Goal: Transaction & Acquisition: Purchase product/service

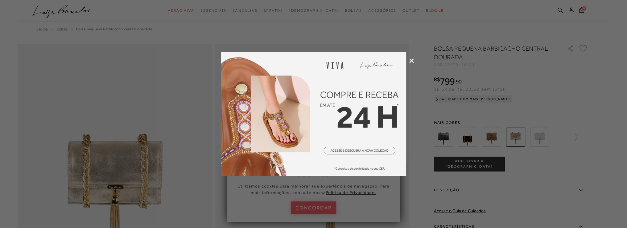
click at [410, 61] on icon at bounding box center [411, 60] width 5 height 5
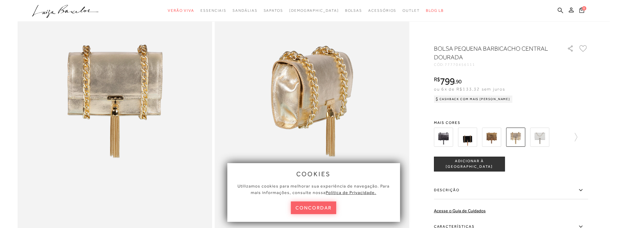
scroll to position [93, 0]
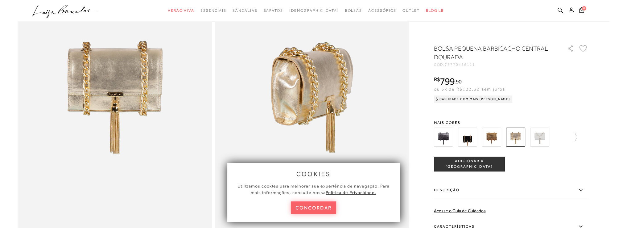
click at [319, 215] on div "cookies Utilizamos cookies para melhorar sua experiência de navegação. Para mai…" at bounding box center [313, 192] width 173 height 59
click at [319, 207] on button "concordar" at bounding box center [314, 207] width 46 height 13
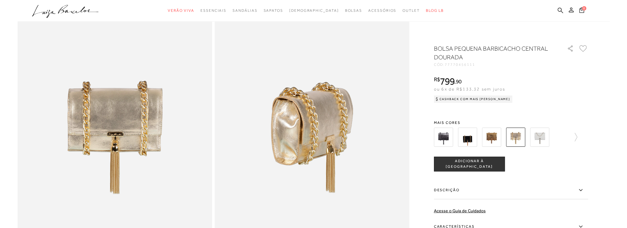
scroll to position [0, 0]
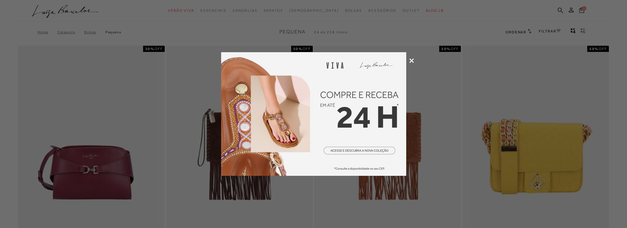
click at [413, 60] on icon at bounding box center [411, 60] width 5 height 5
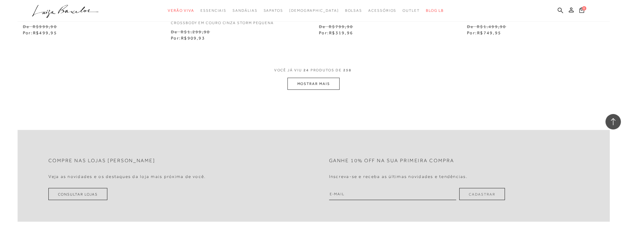
scroll to position [1542, 0]
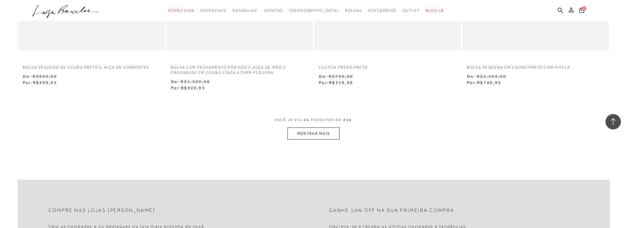
click at [316, 131] on button "MOSTRAR MAIS" at bounding box center [314, 133] width 52 height 12
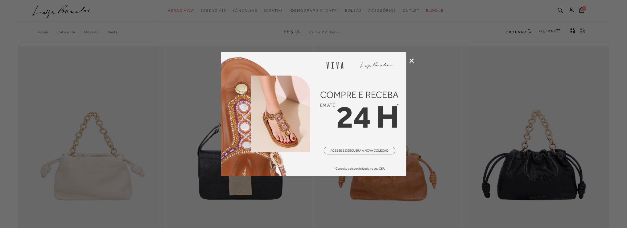
click at [413, 58] on icon at bounding box center [411, 60] width 5 height 5
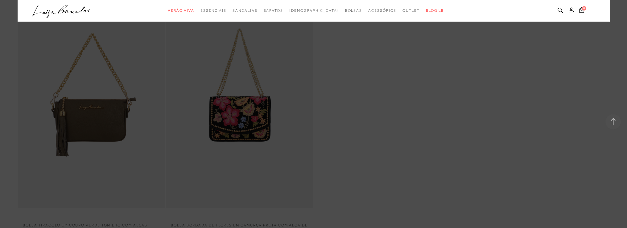
scroll to position [1357, 0]
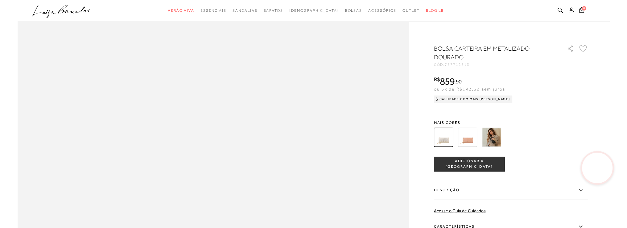
scroll to position [710, 0]
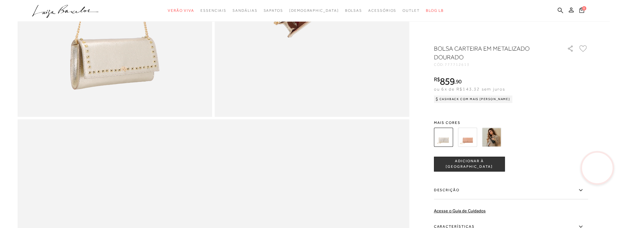
click at [596, 169] on video at bounding box center [597, 167] width 29 height 29
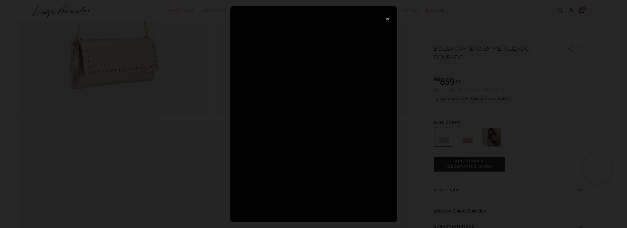
click at [389, 23] on button "×" at bounding box center [388, 18] width 12 height 12
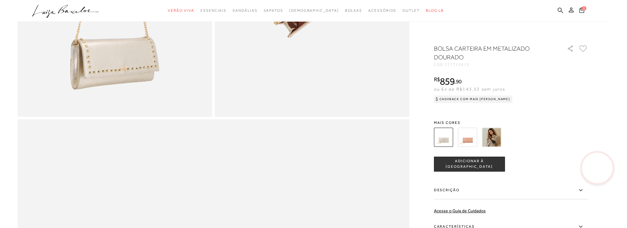
click at [601, 172] on video at bounding box center [597, 167] width 29 height 29
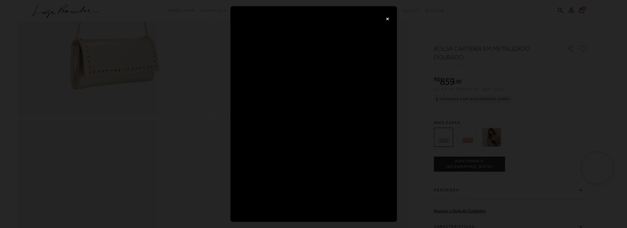
click at [551, 100] on div "×" at bounding box center [313, 114] width 627 height 228
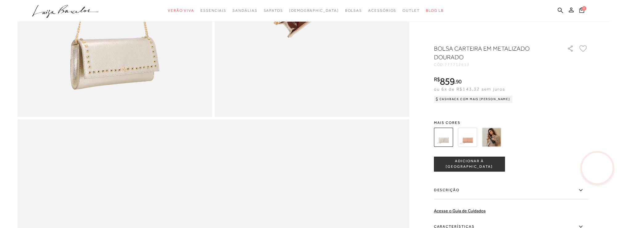
click at [592, 167] on video at bounding box center [597, 167] width 29 height 29
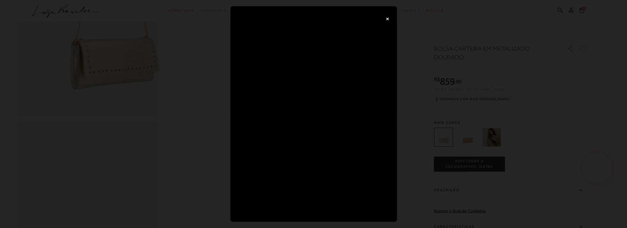
click at [499, 84] on div "×" at bounding box center [313, 114] width 627 height 228
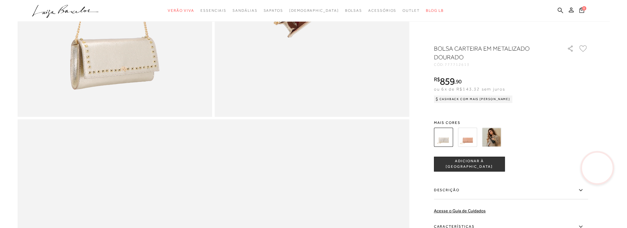
click at [591, 168] on video at bounding box center [597, 167] width 29 height 29
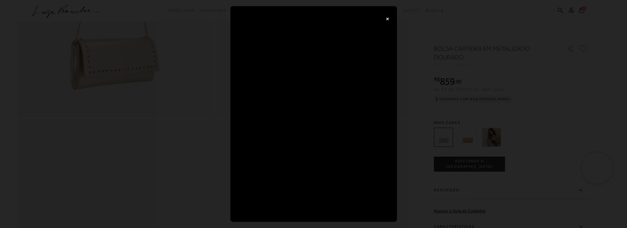
click at [540, 97] on div "×" at bounding box center [313, 114] width 627 height 228
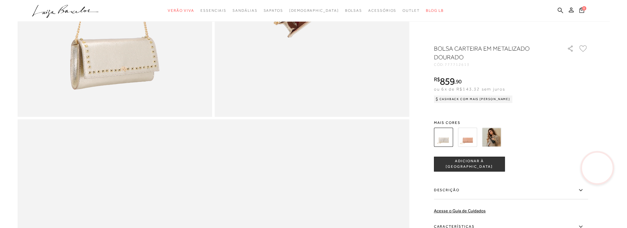
click at [592, 165] on video at bounding box center [597, 167] width 29 height 29
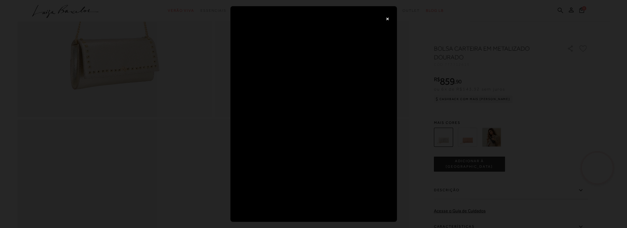
click at [557, 99] on div "×" at bounding box center [313, 114] width 627 height 228
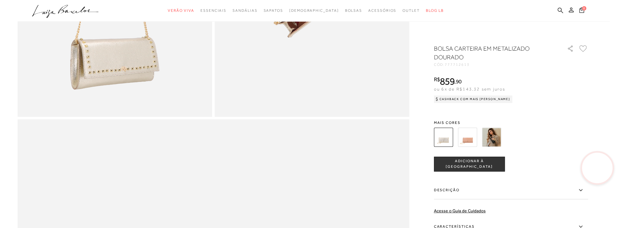
click at [591, 168] on video at bounding box center [597, 167] width 29 height 29
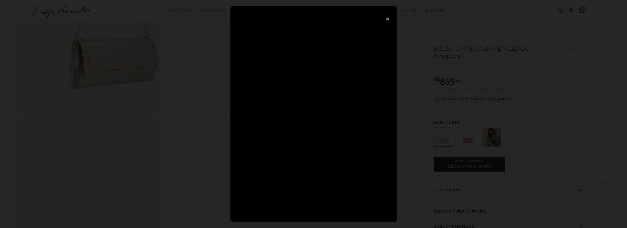
click at [561, 108] on div "×" at bounding box center [313, 114] width 627 height 228
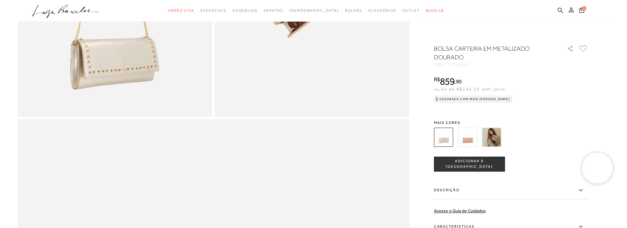
click at [598, 172] on video at bounding box center [597, 167] width 29 height 29
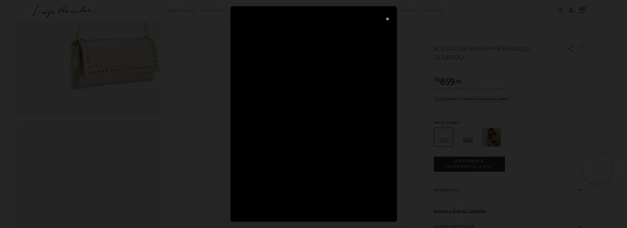
click at [565, 119] on div "×" at bounding box center [313, 114] width 627 height 228
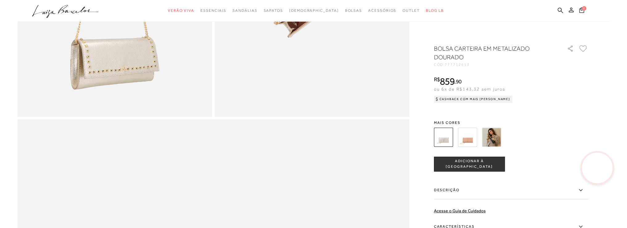
click at [599, 170] on video at bounding box center [597, 167] width 29 height 29
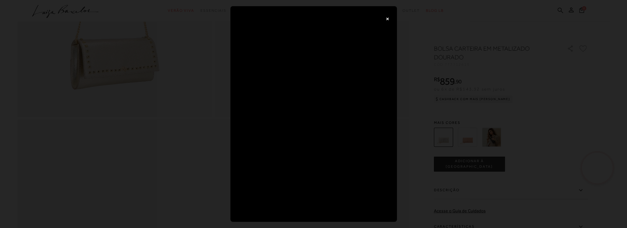
click at [571, 114] on div "×" at bounding box center [313, 114] width 627 height 228
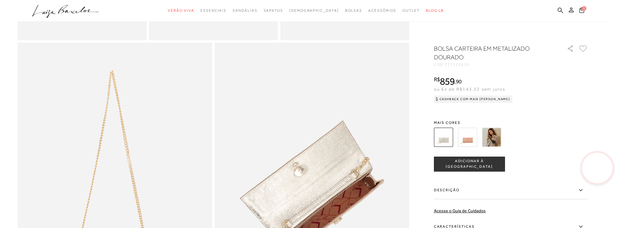
scroll to position [463, 0]
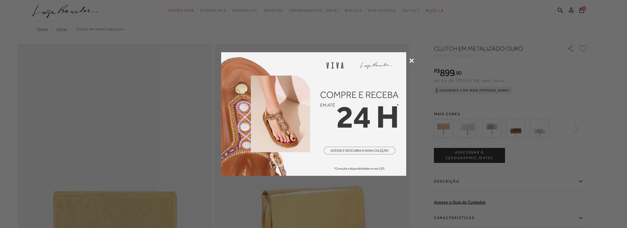
click at [411, 61] on icon at bounding box center [411, 60] width 5 height 5
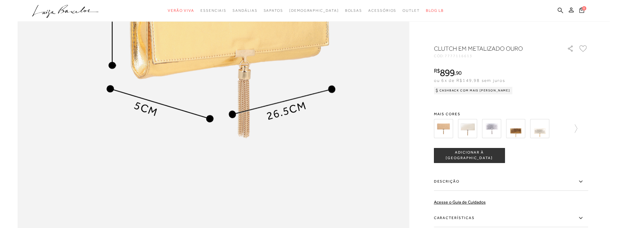
scroll to position [771, 0]
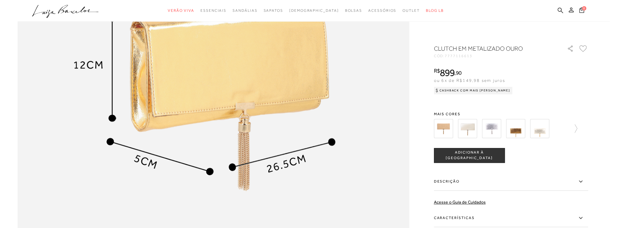
click at [539, 132] on img at bounding box center [539, 128] width 19 height 19
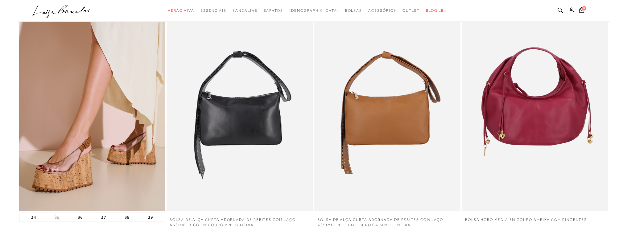
scroll to position [1265, 0]
